Goal: Task Accomplishment & Management: Manage account settings

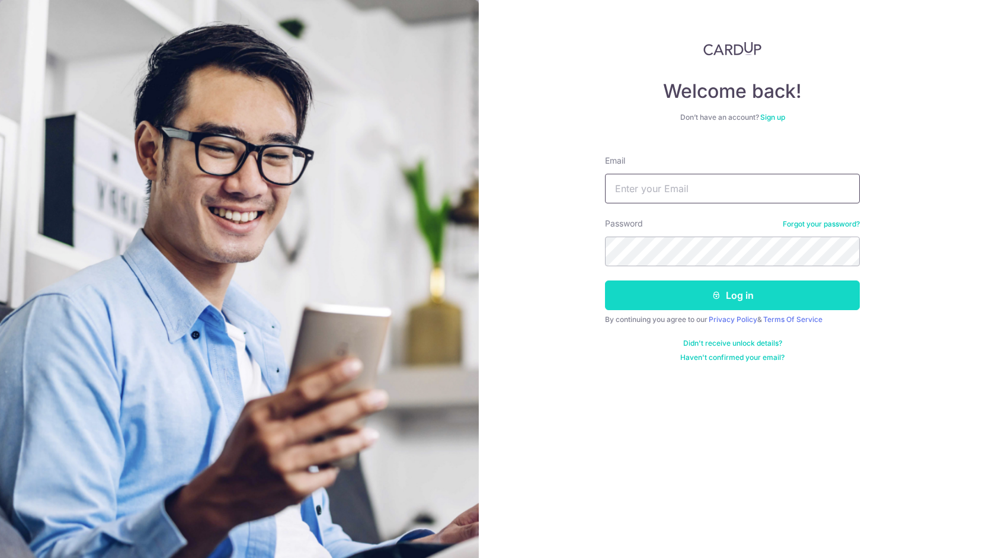
type input "[EMAIL_ADDRESS][DOMAIN_NAME]"
click at [695, 296] on button "Log in" at bounding box center [732, 295] width 255 height 30
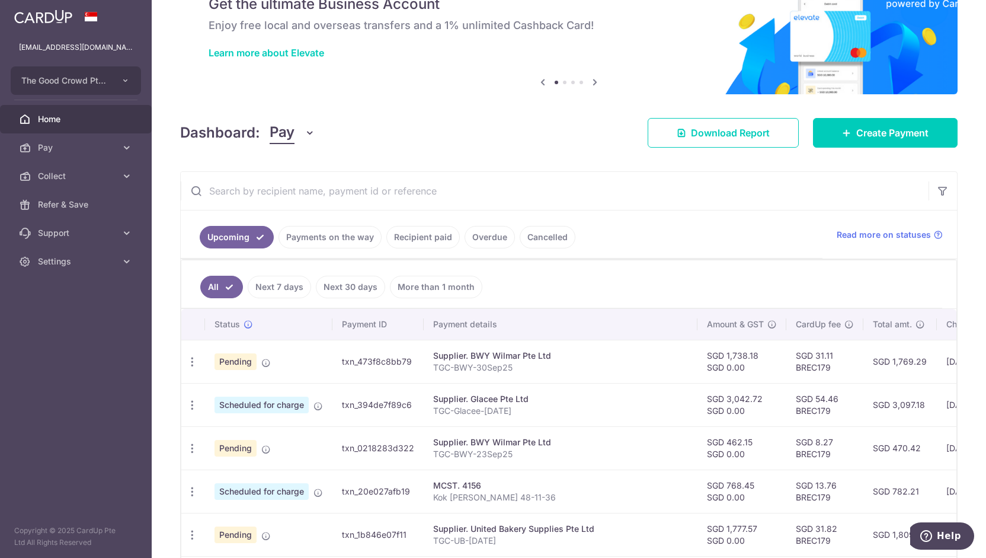
scroll to position [60, 0]
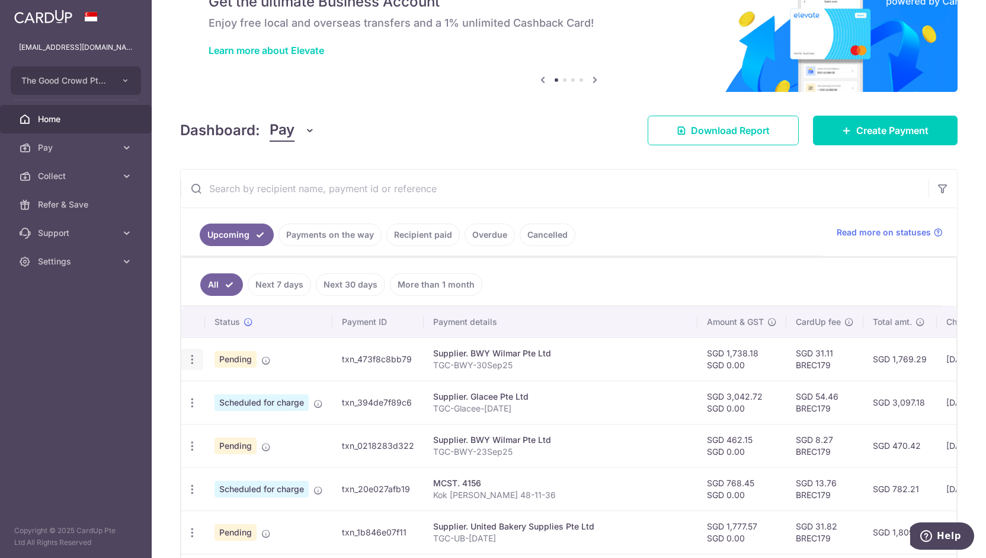
click at [190, 354] on icon "button" at bounding box center [192, 359] width 12 height 12
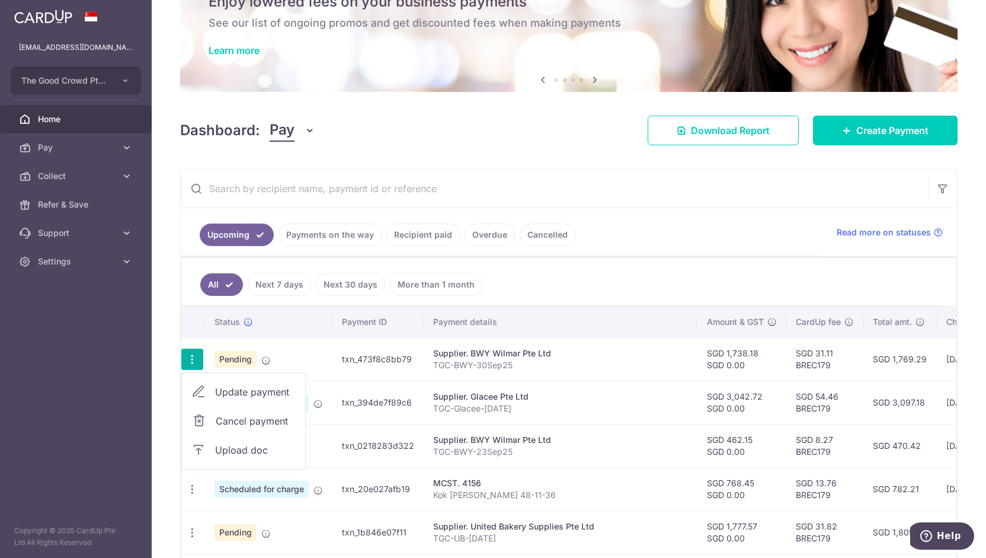
click at [243, 449] on span "Upload doc" at bounding box center [255, 450] width 81 height 14
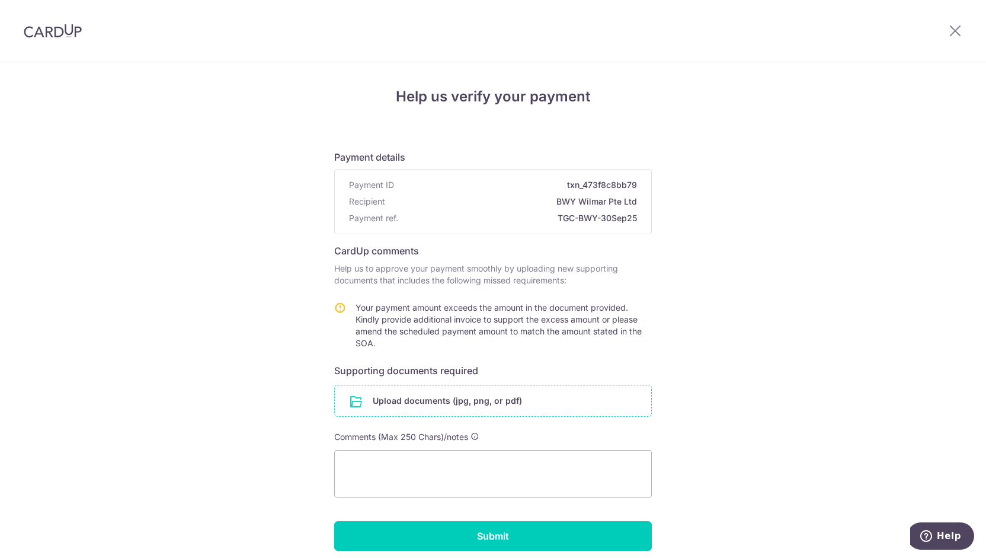
click at [394, 404] on input "file" at bounding box center [493, 400] width 317 height 31
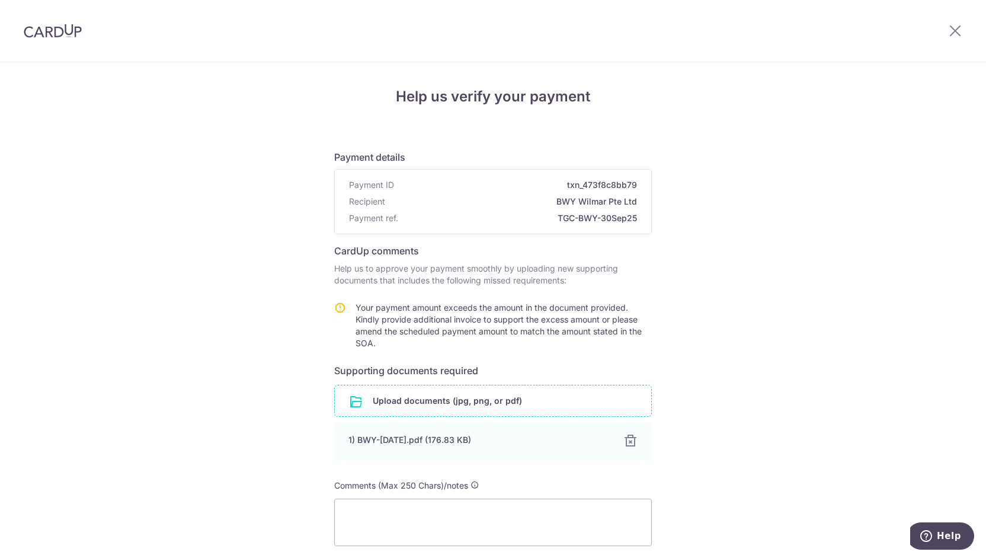
scroll to position [95, 0]
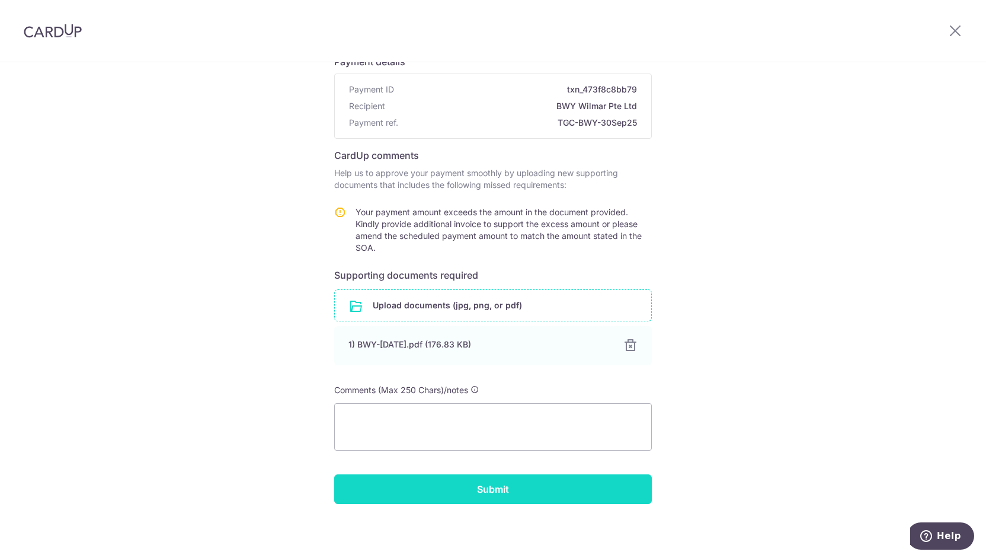
click at [455, 494] on input "Submit" at bounding box center [493, 489] width 318 height 30
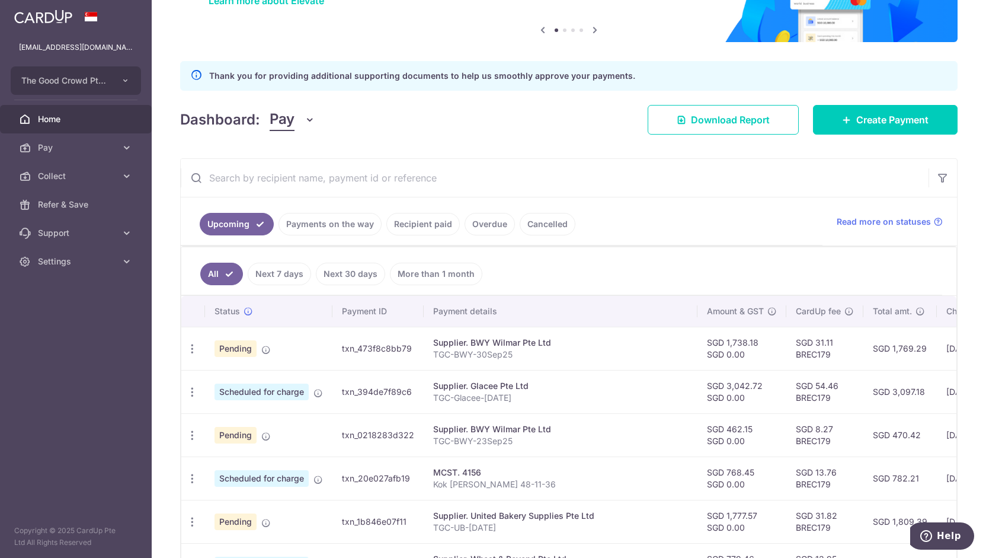
scroll to position [122, 0]
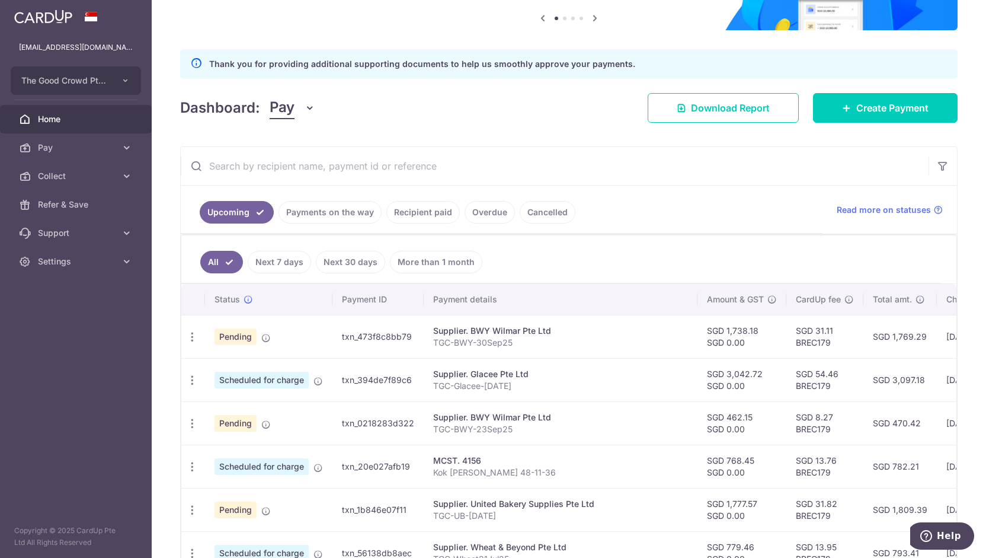
click at [358, 204] on link "Payments on the way" at bounding box center [330, 212] width 103 height 23
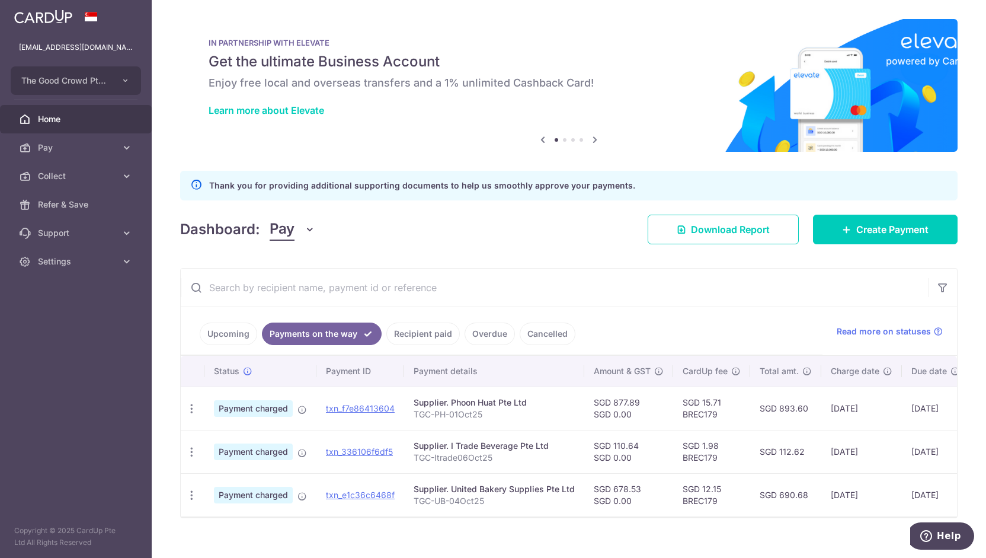
scroll to position [18, 0]
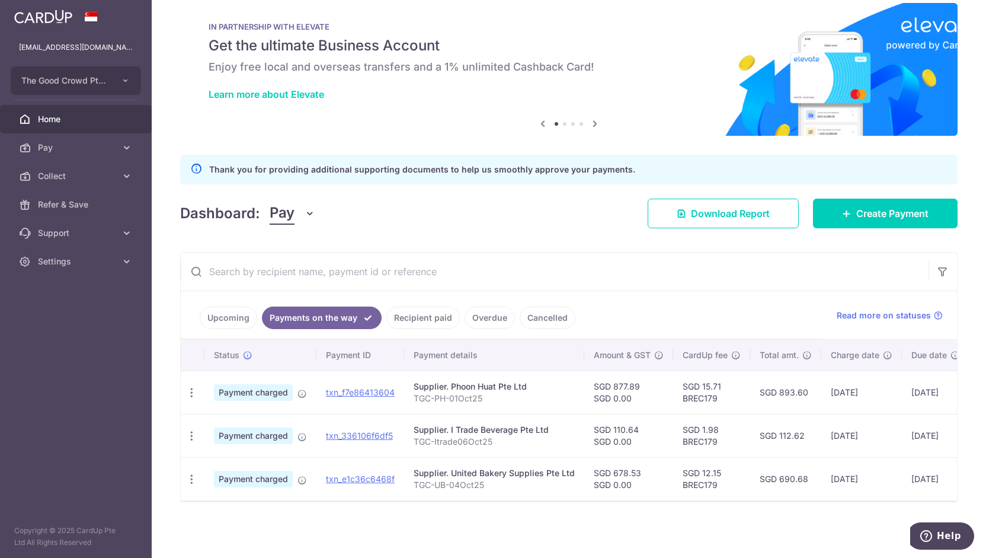
click at [429, 311] on link "Recipient paid" at bounding box center [423, 317] width 74 height 23
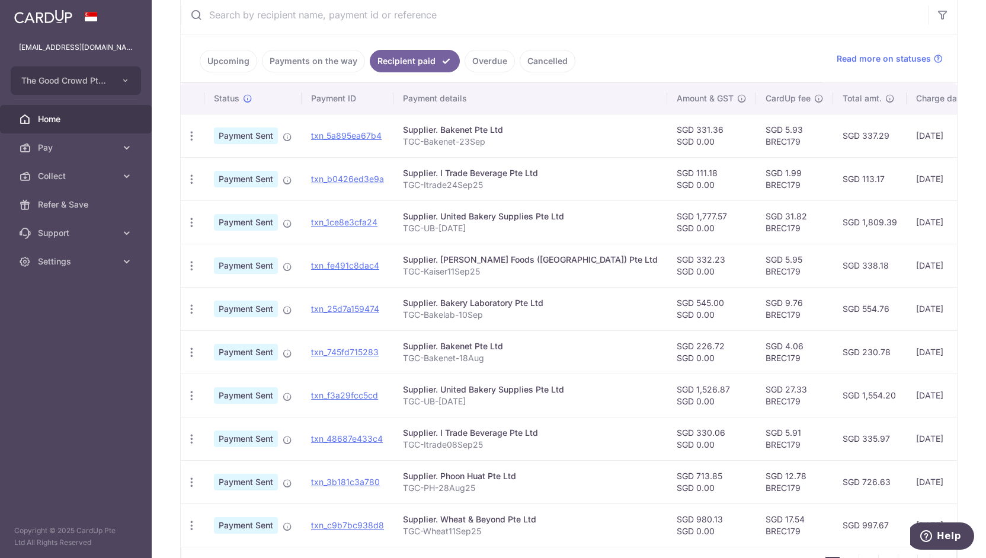
scroll to position [349, 0]
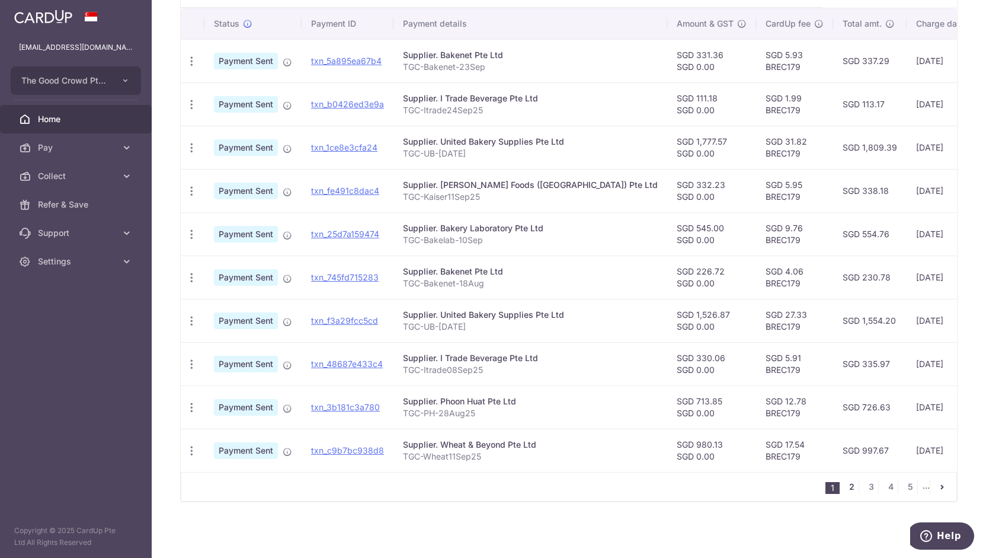
click at [850, 491] on link "2" at bounding box center [852, 487] width 14 height 14
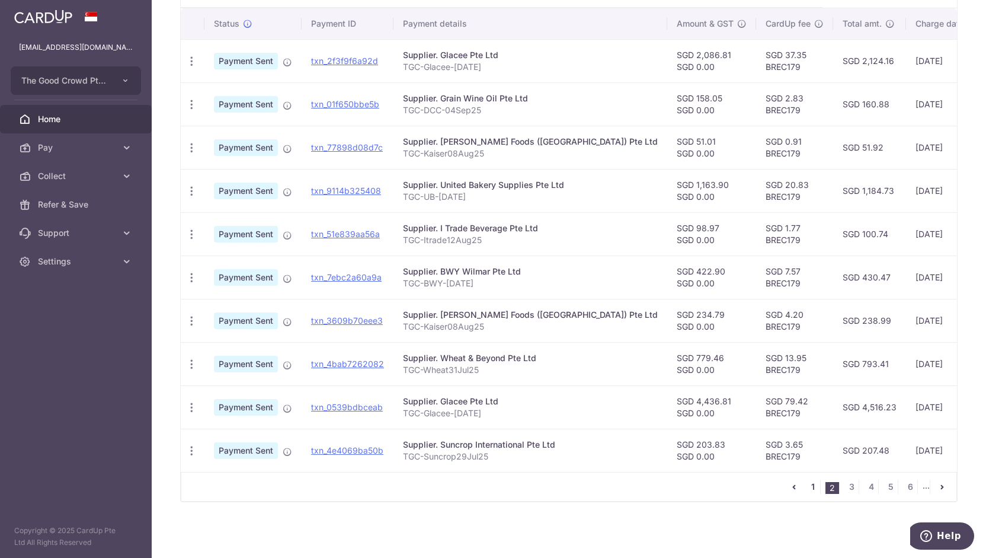
drag, startPoint x: 812, startPoint y: 494, endPoint x: 809, endPoint y: 487, distance: 7.7
click at [809, 487] on link "1" at bounding box center [813, 487] width 14 height 14
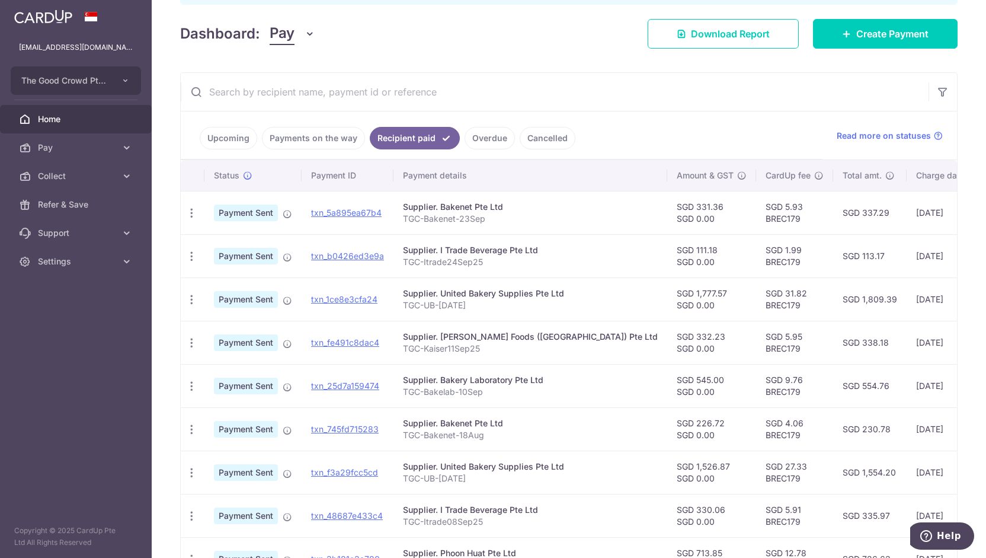
scroll to position [197, 0]
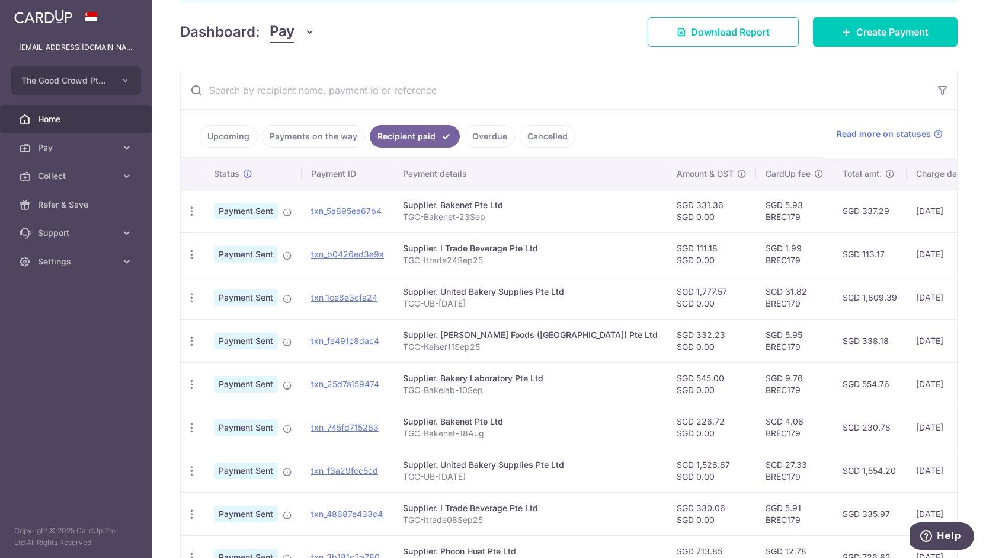
click at [237, 135] on link "Upcoming" at bounding box center [228, 136] width 57 height 23
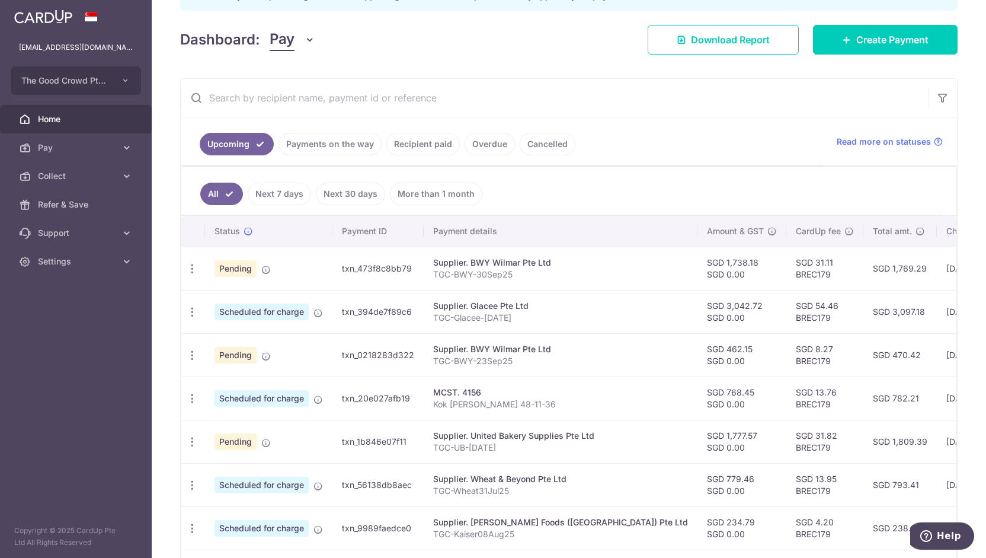
scroll to position [191, 0]
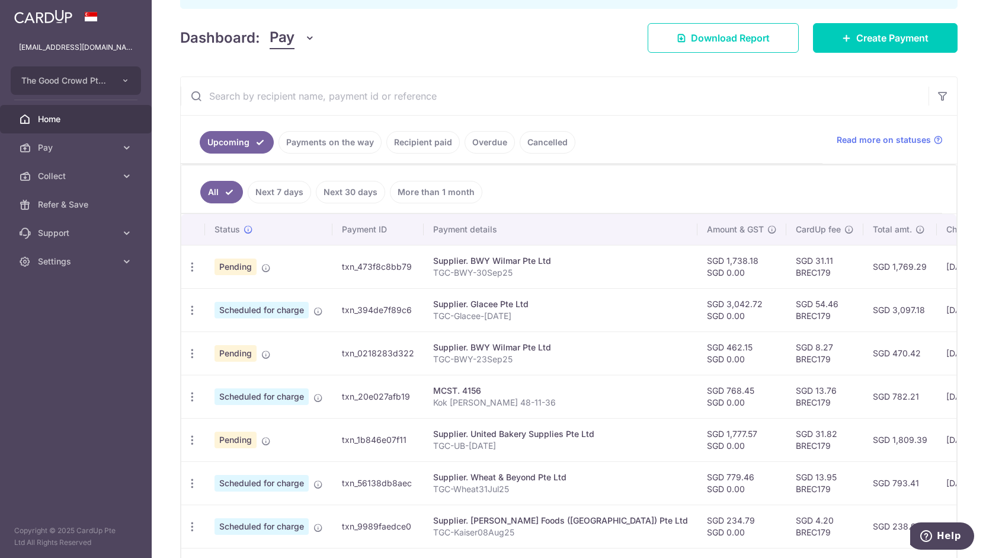
click at [390, 140] on link "Recipient paid" at bounding box center [423, 142] width 74 height 23
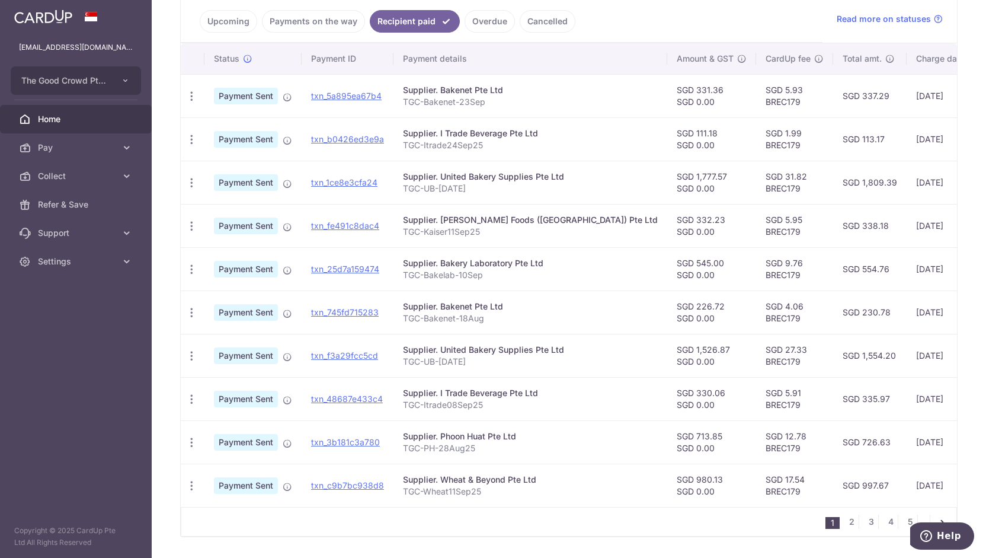
scroll to position [0, 0]
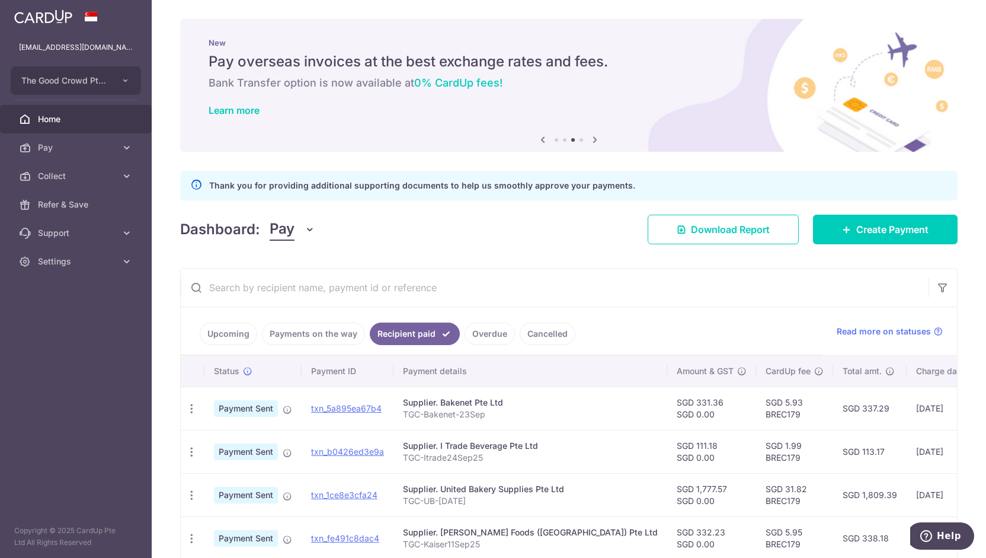
click at [239, 340] on link "Upcoming" at bounding box center [228, 333] width 57 height 23
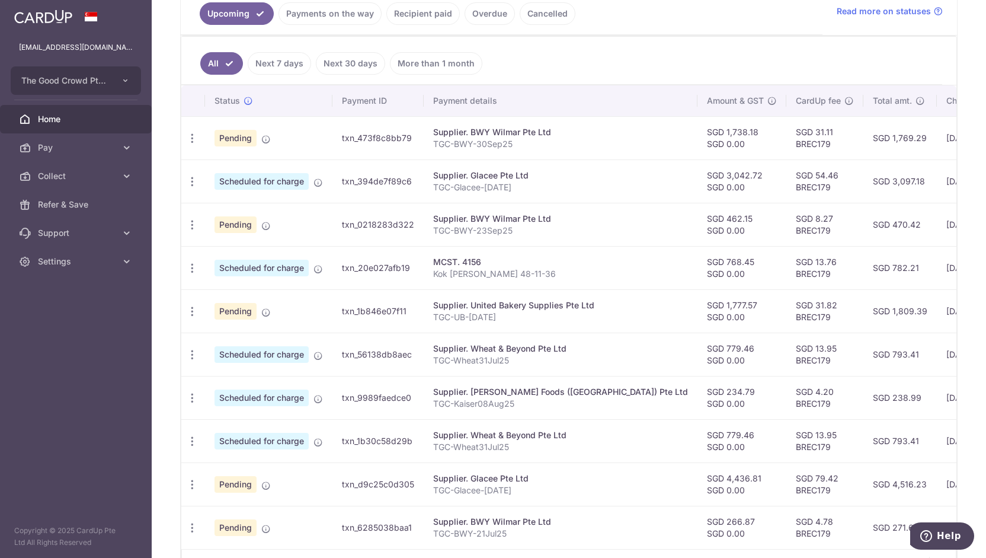
scroll to position [321, 0]
click at [421, 19] on link "Recipient paid" at bounding box center [423, 13] width 74 height 23
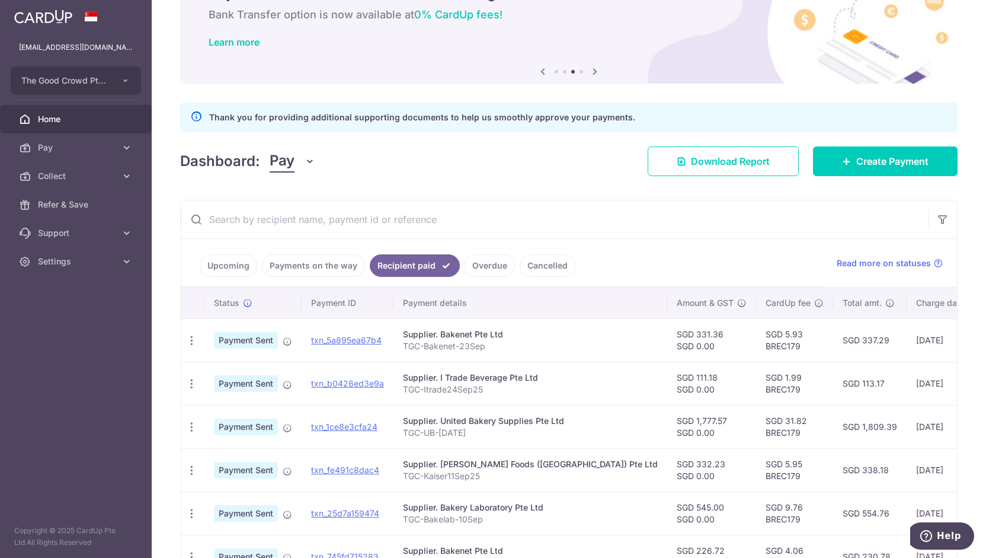
scroll to position [69, 0]
click at [281, 254] on link "Payments on the way" at bounding box center [313, 265] width 103 height 23
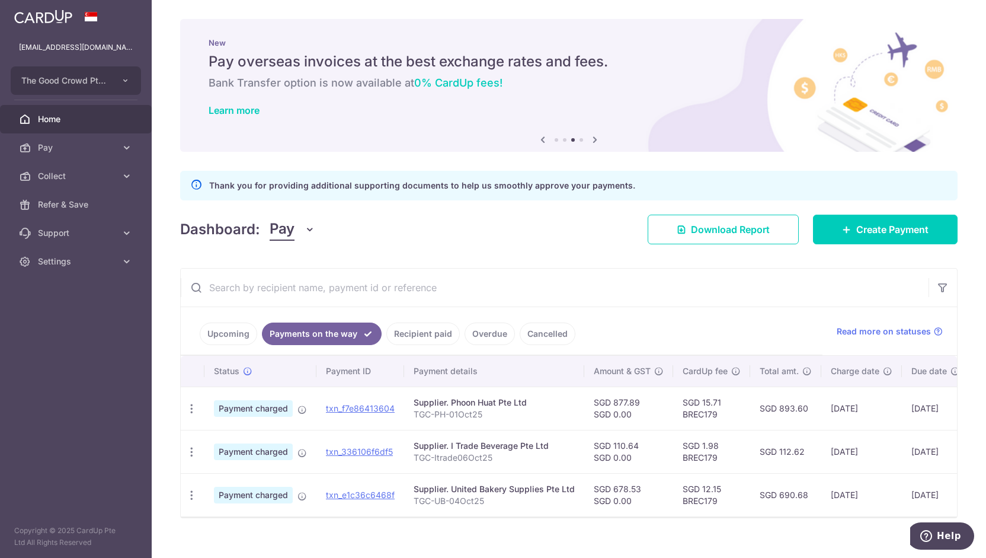
scroll to position [18, 0]
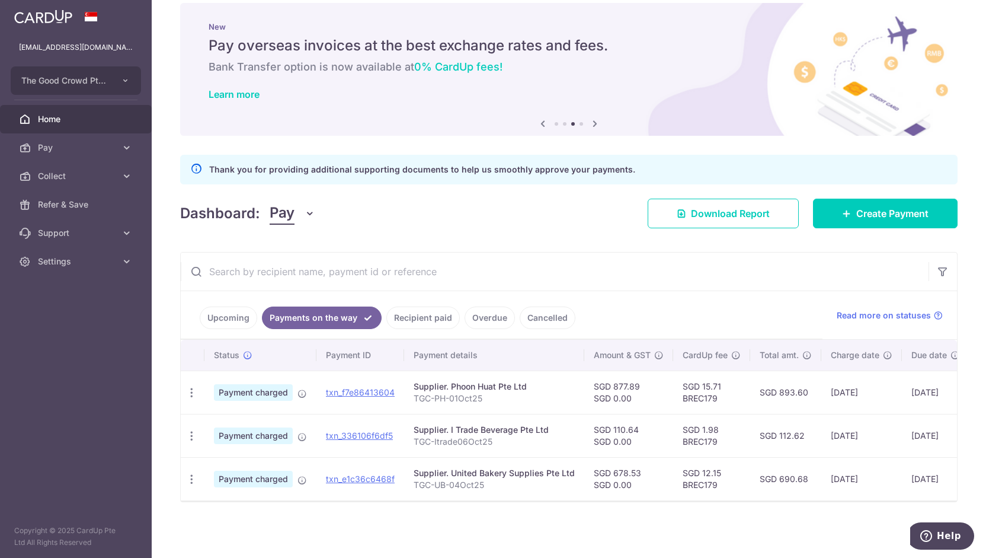
click at [236, 308] on link "Upcoming" at bounding box center [228, 317] width 57 height 23
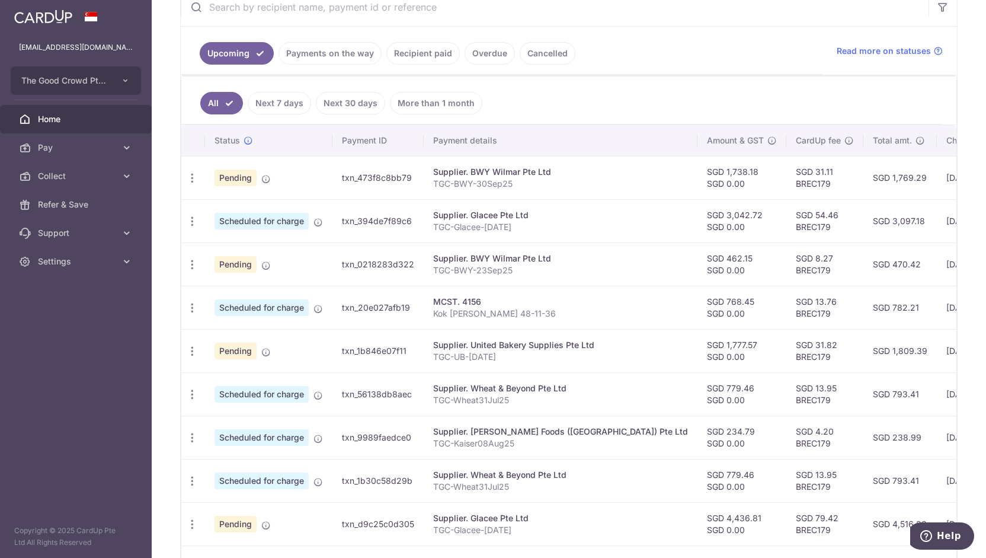
scroll to position [281, 0]
click at [864, 174] on td "SGD 1,769.29" at bounding box center [901, 176] width 74 height 43
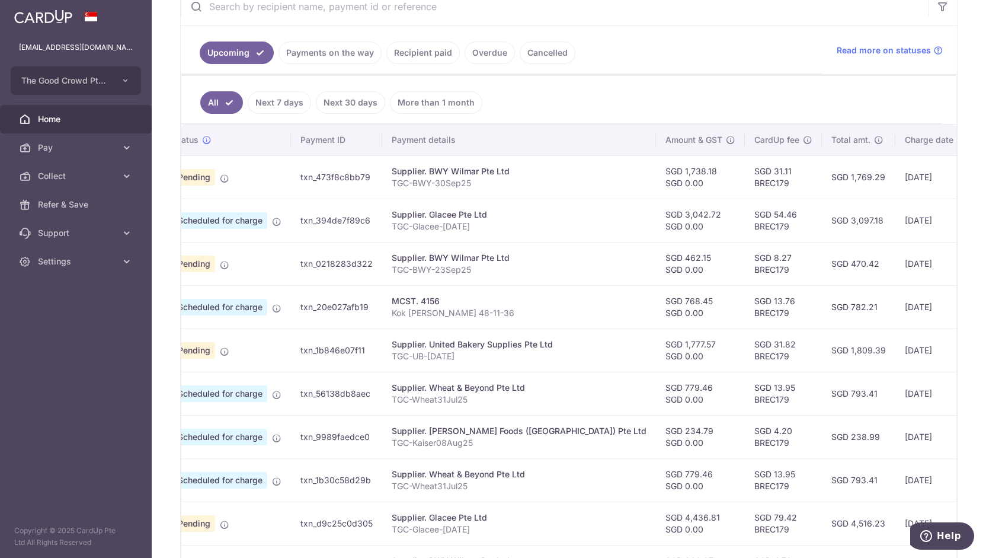
scroll to position [0, 0]
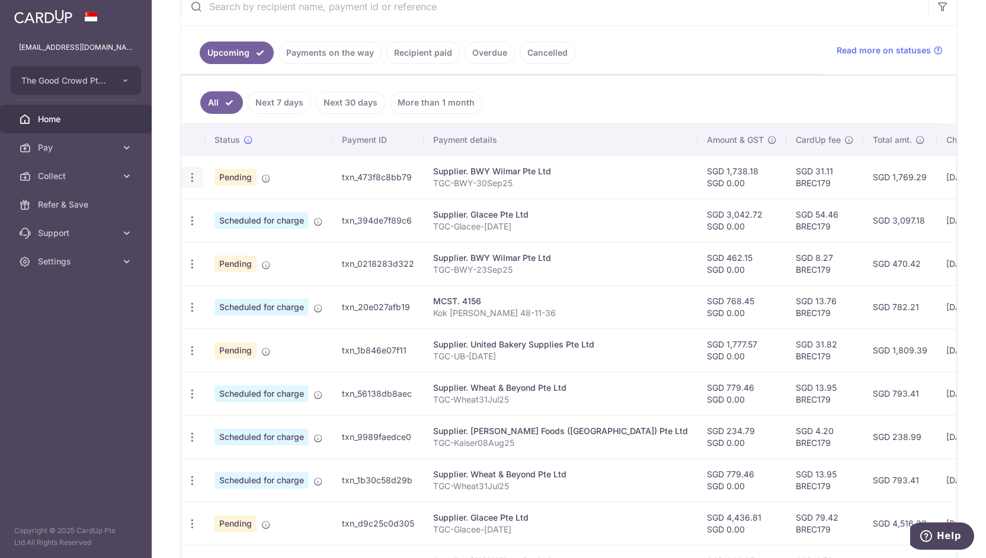
click at [187, 176] on icon "button" at bounding box center [192, 177] width 12 height 12
click at [210, 216] on link "Update payment" at bounding box center [243, 210] width 123 height 28
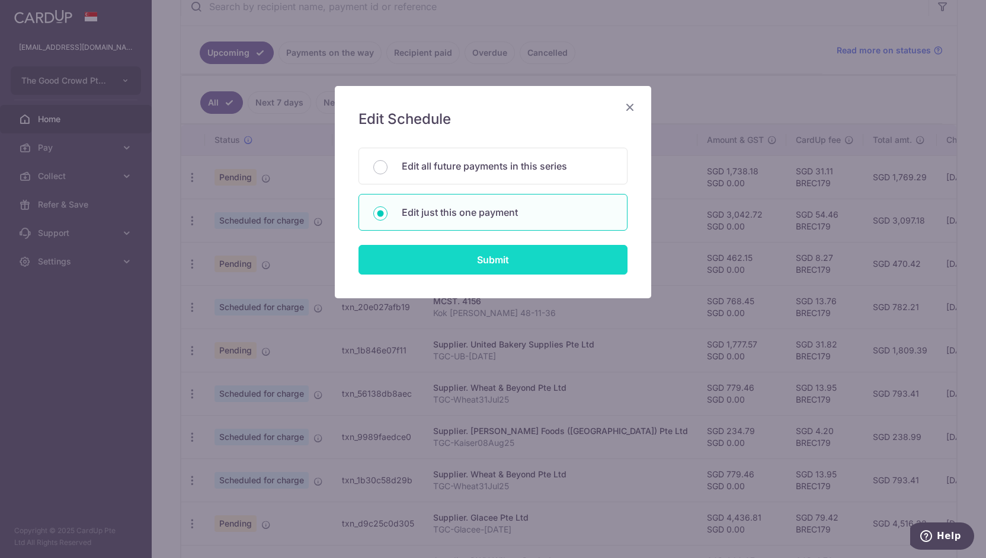
click at [427, 246] on input "Submit" at bounding box center [493, 260] width 269 height 30
radio input "true"
type input "1,738.18"
type input "0.00"
type input "[DATE]"
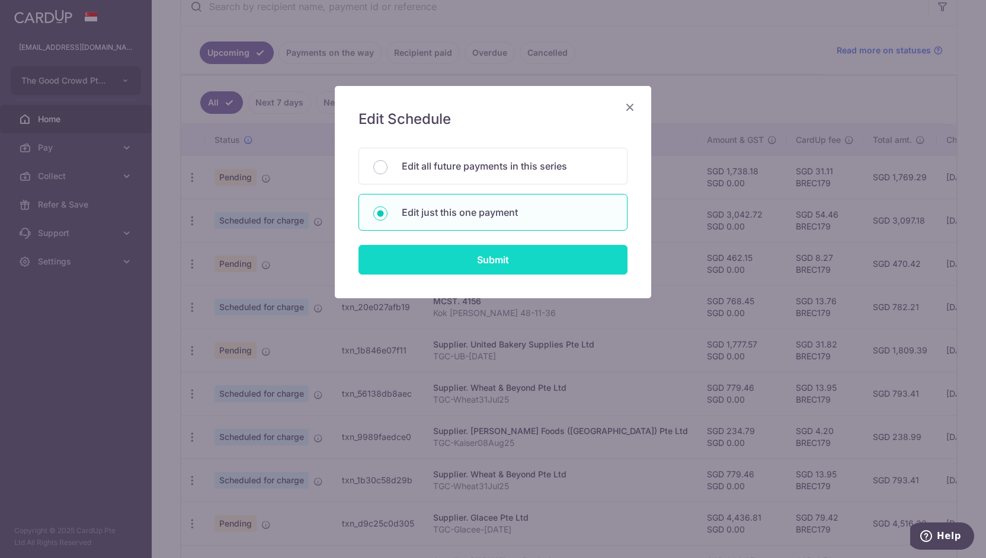
type input "TGC-BWY-30Sep25"
type input "TGCBWY30Sep25"
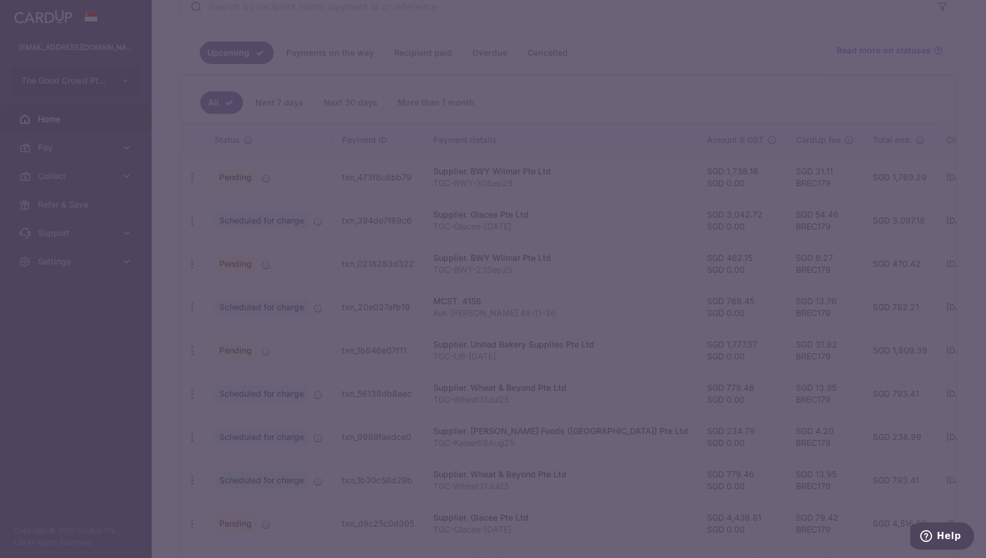
type input "BREC179"
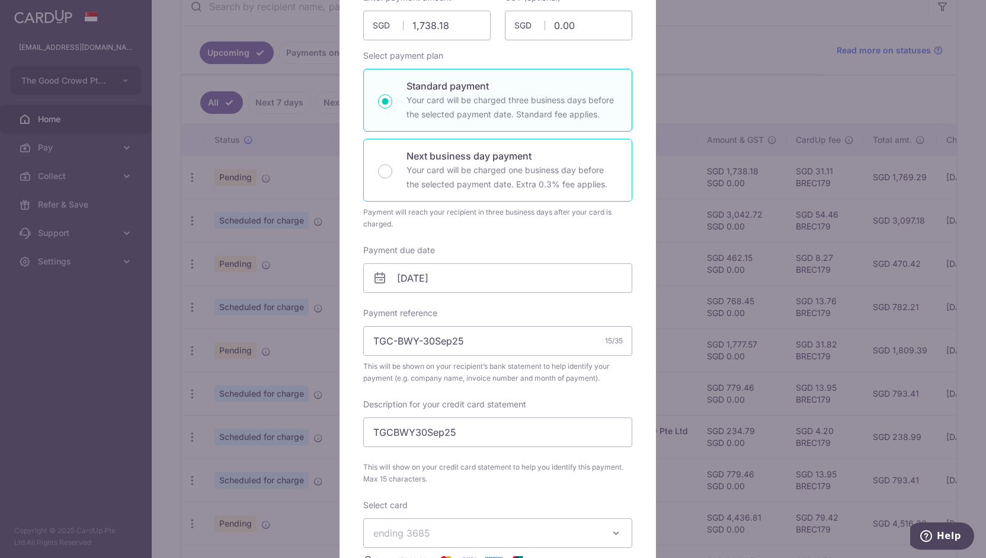
scroll to position [142, 0]
click at [452, 270] on input "[DATE]" at bounding box center [497, 278] width 269 height 30
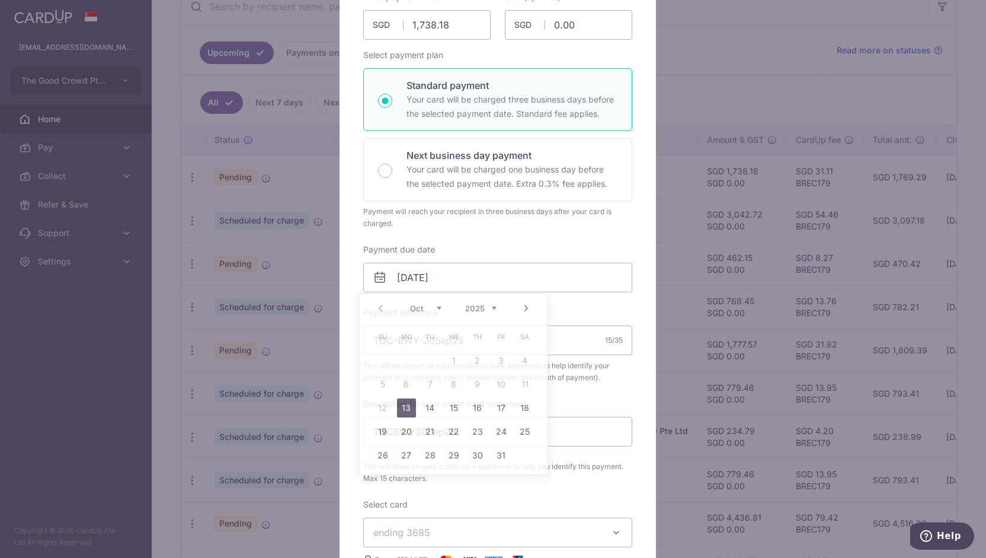
click at [683, 55] on div "Edit payment By clicking apply, you will make changes to all payments to BWY Wi…" at bounding box center [493, 279] width 986 height 558
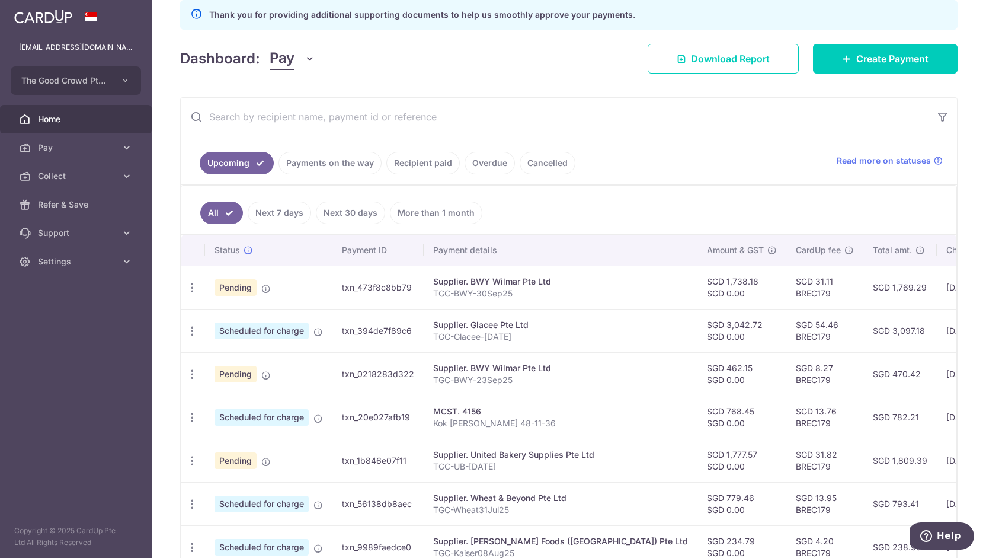
scroll to position [162, 0]
